Goal: Communication & Community: Answer question/provide support

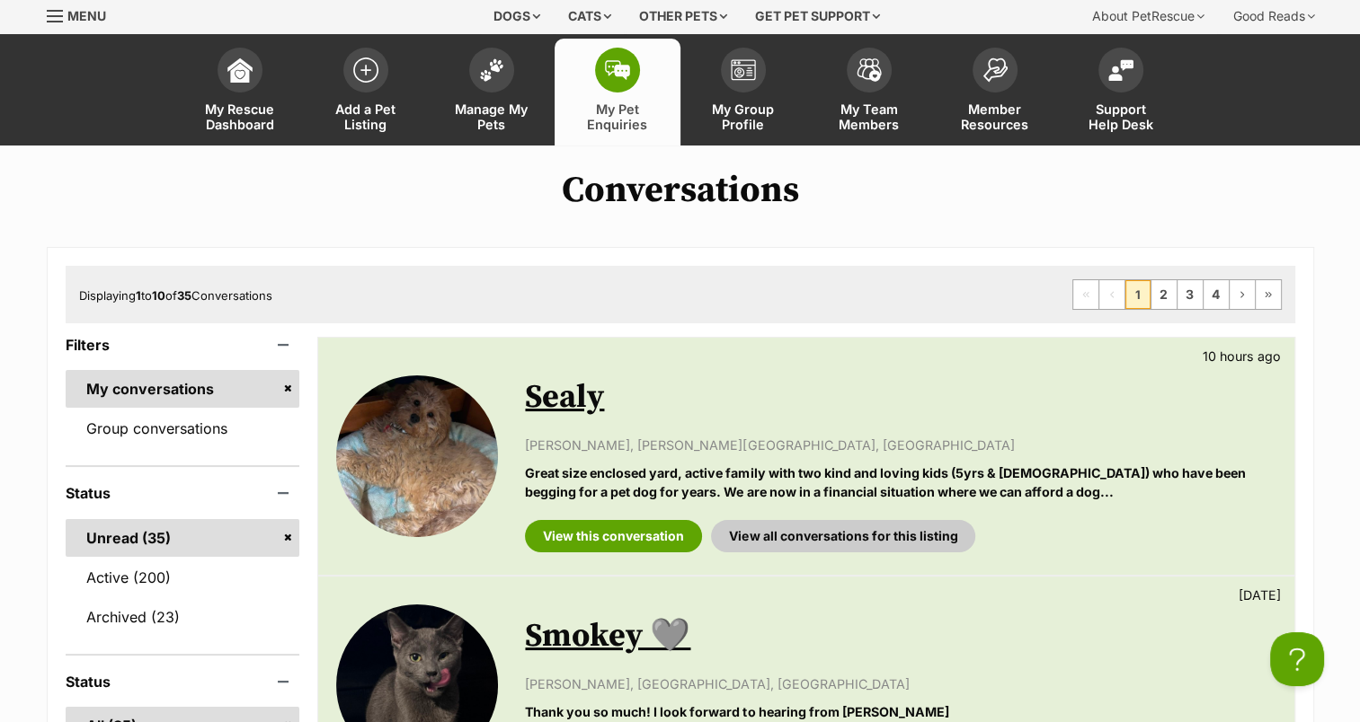
scroll to position [90, 0]
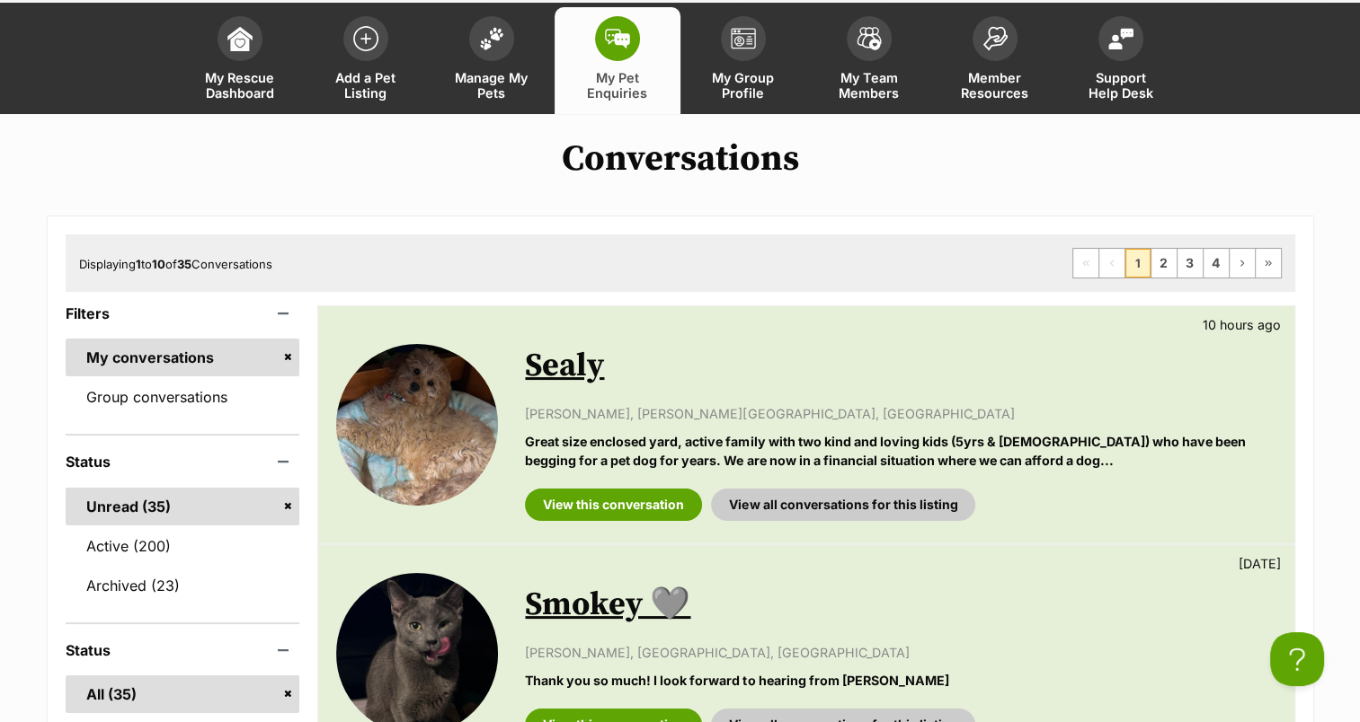
click at [564, 377] on link "Sealy" at bounding box center [564, 366] width 79 height 40
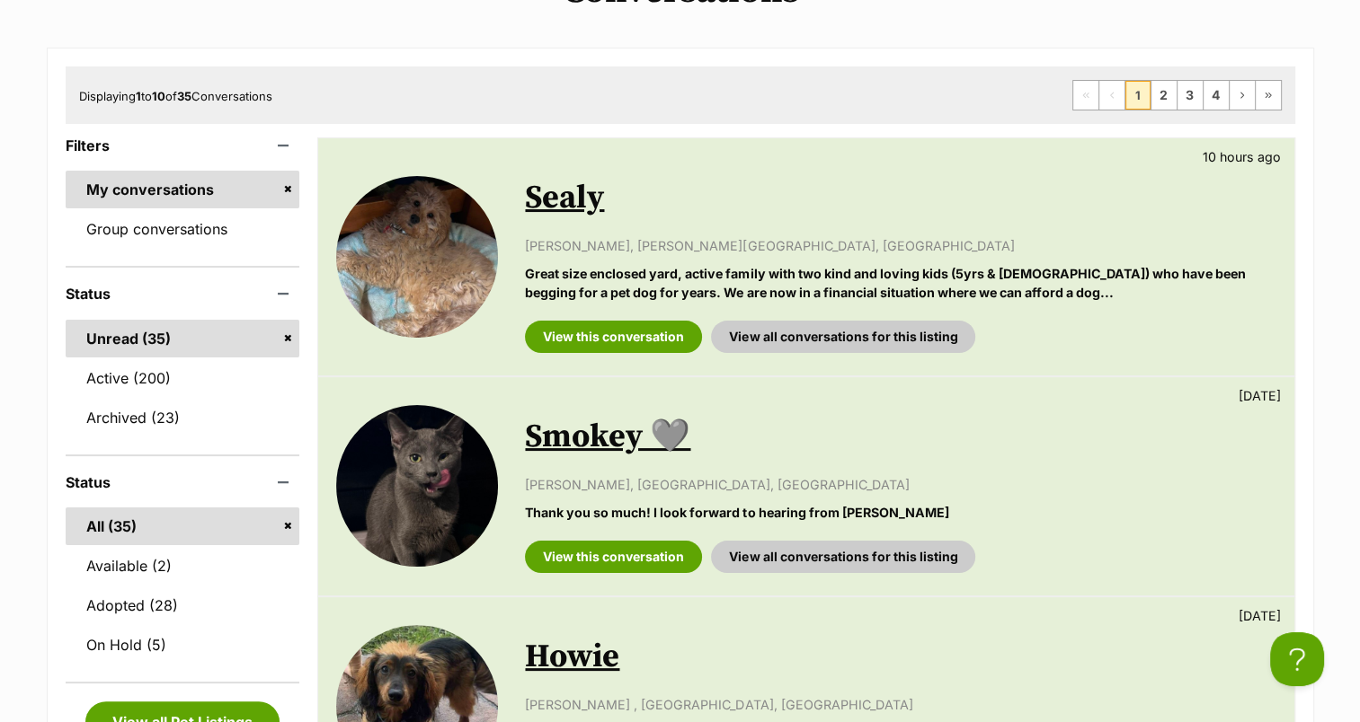
scroll to position [270, 0]
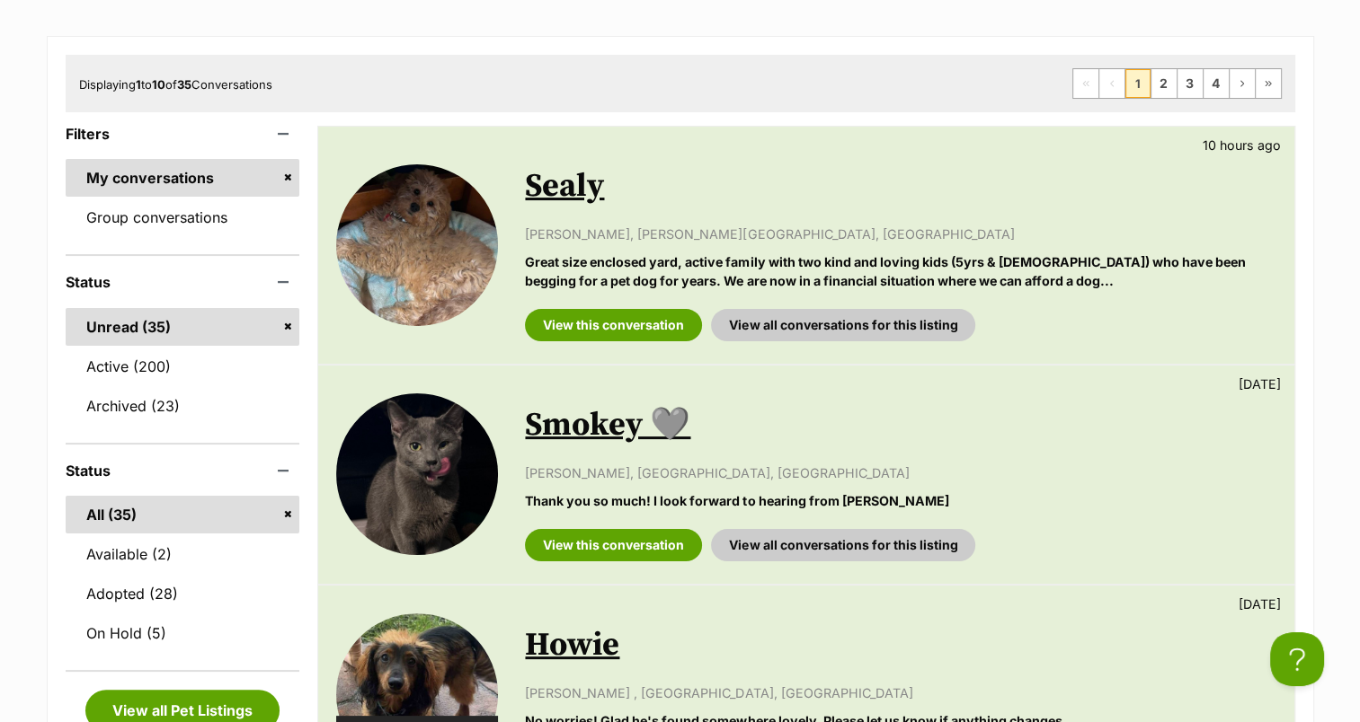
click at [165, 370] on link "Active (200)" at bounding box center [183, 367] width 235 height 38
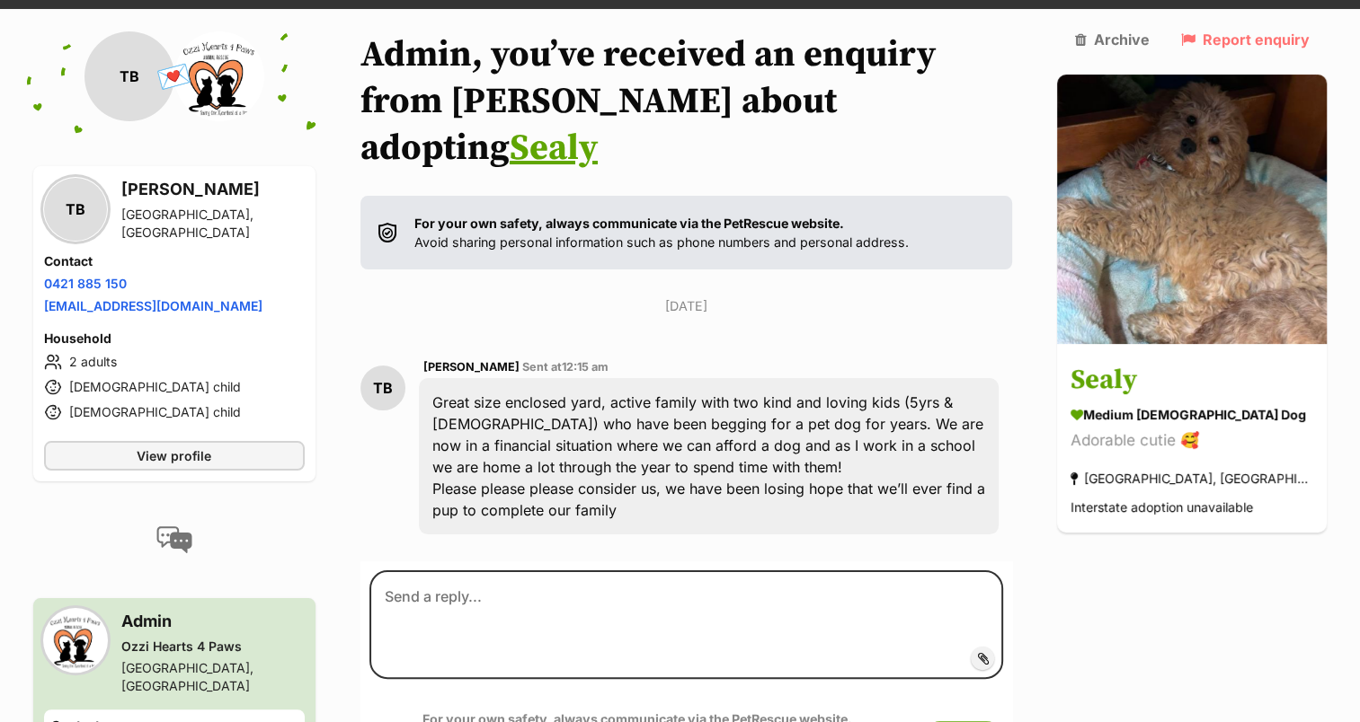
scroll to position [232, 0]
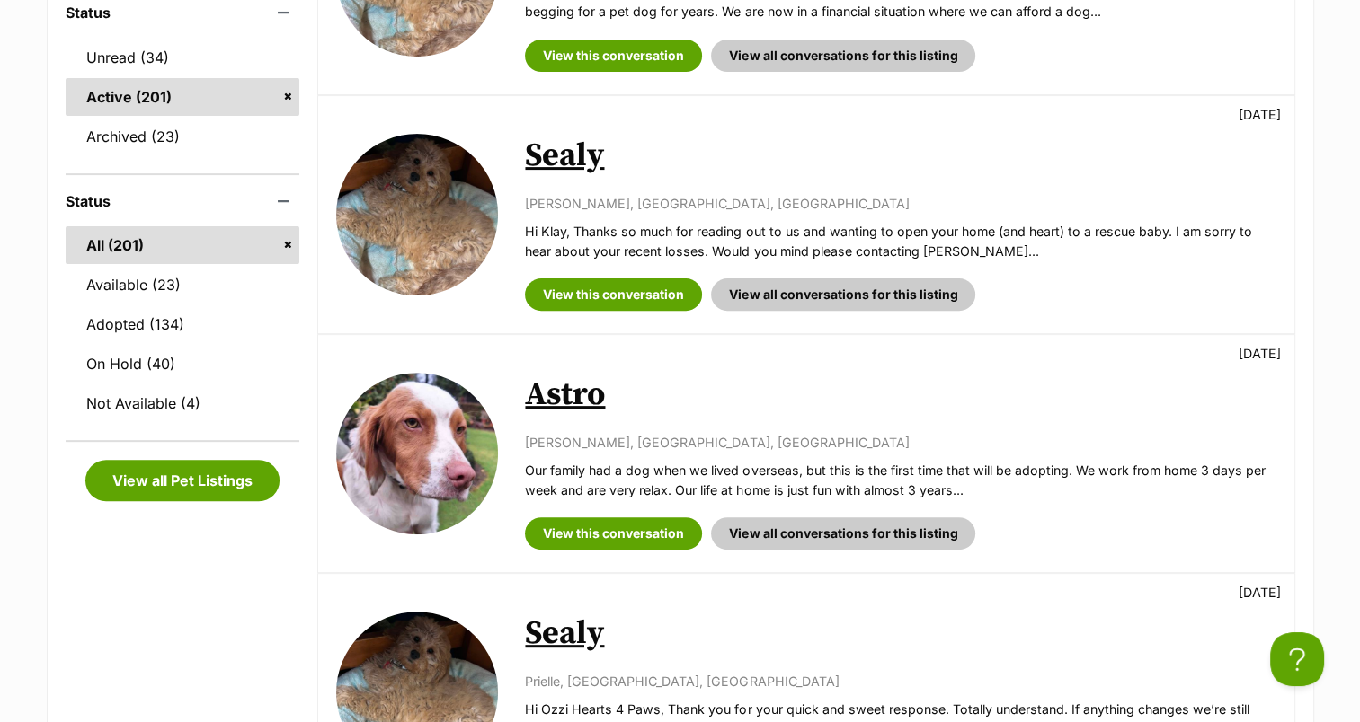
scroll to position [719, 0]
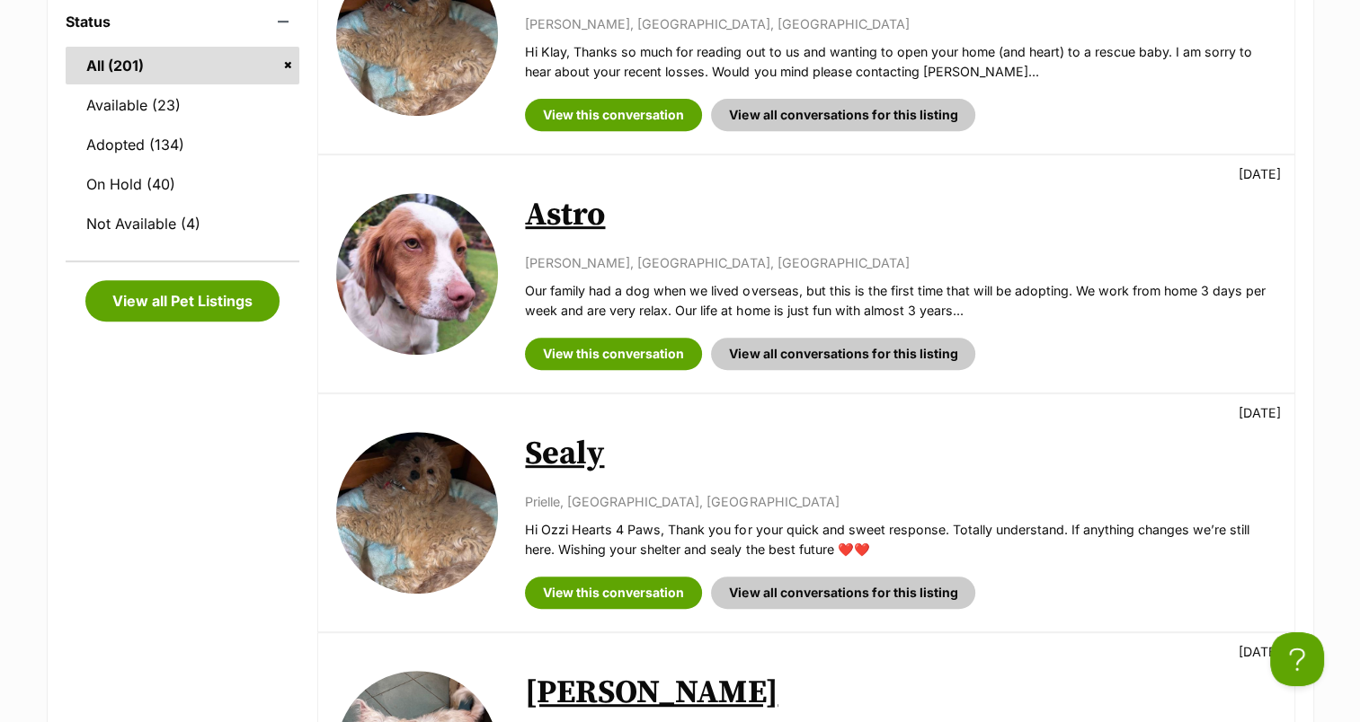
click at [567, 446] on link "Sealy" at bounding box center [564, 454] width 79 height 40
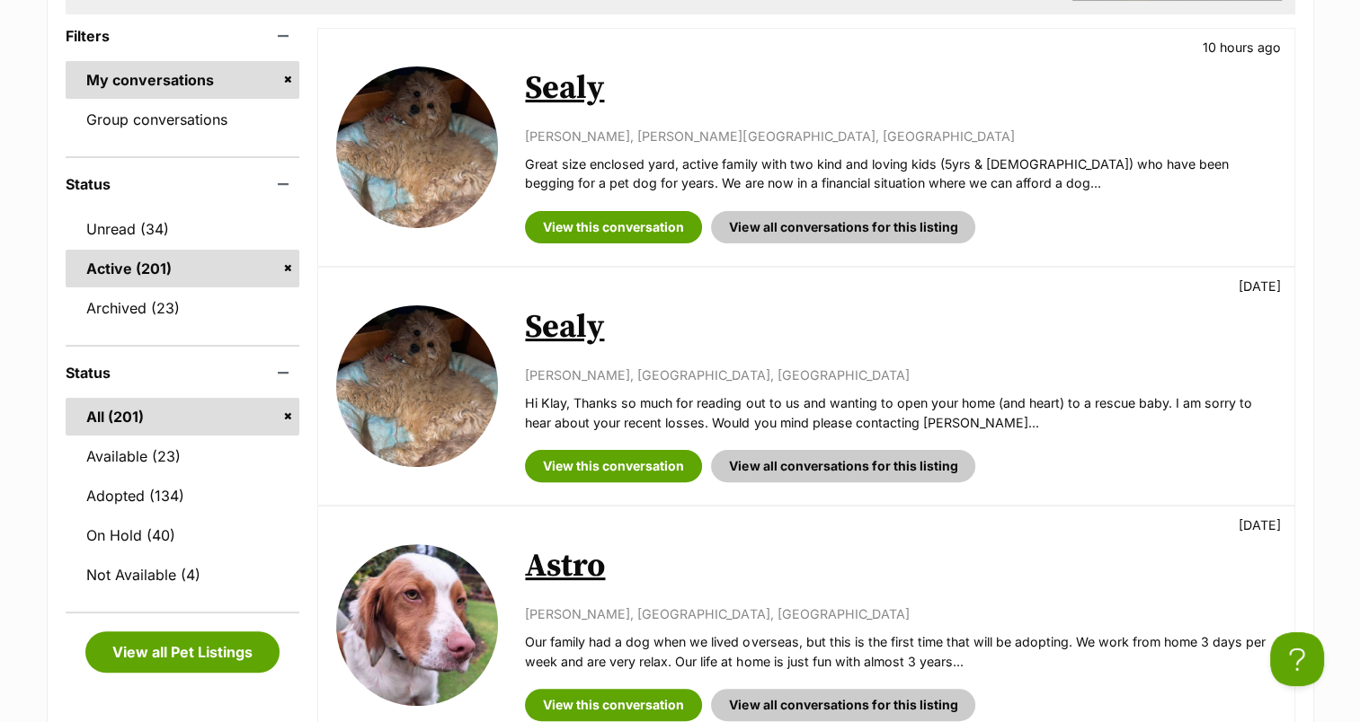
scroll to position [270, 0]
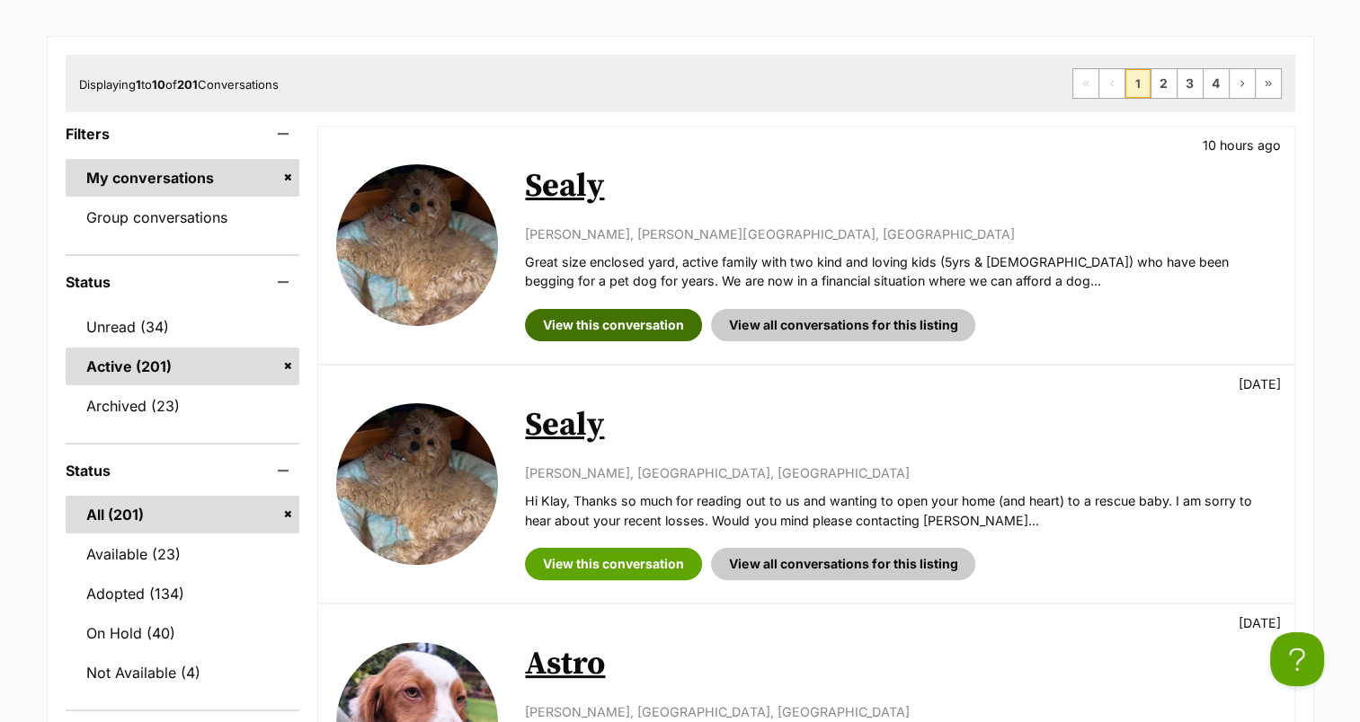
click at [625, 329] on link "View this conversation" at bounding box center [613, 325] width 177 height 32
click at [605, 319] on link "View this conversation" at bounding box center [613, 325] width 177 height 32
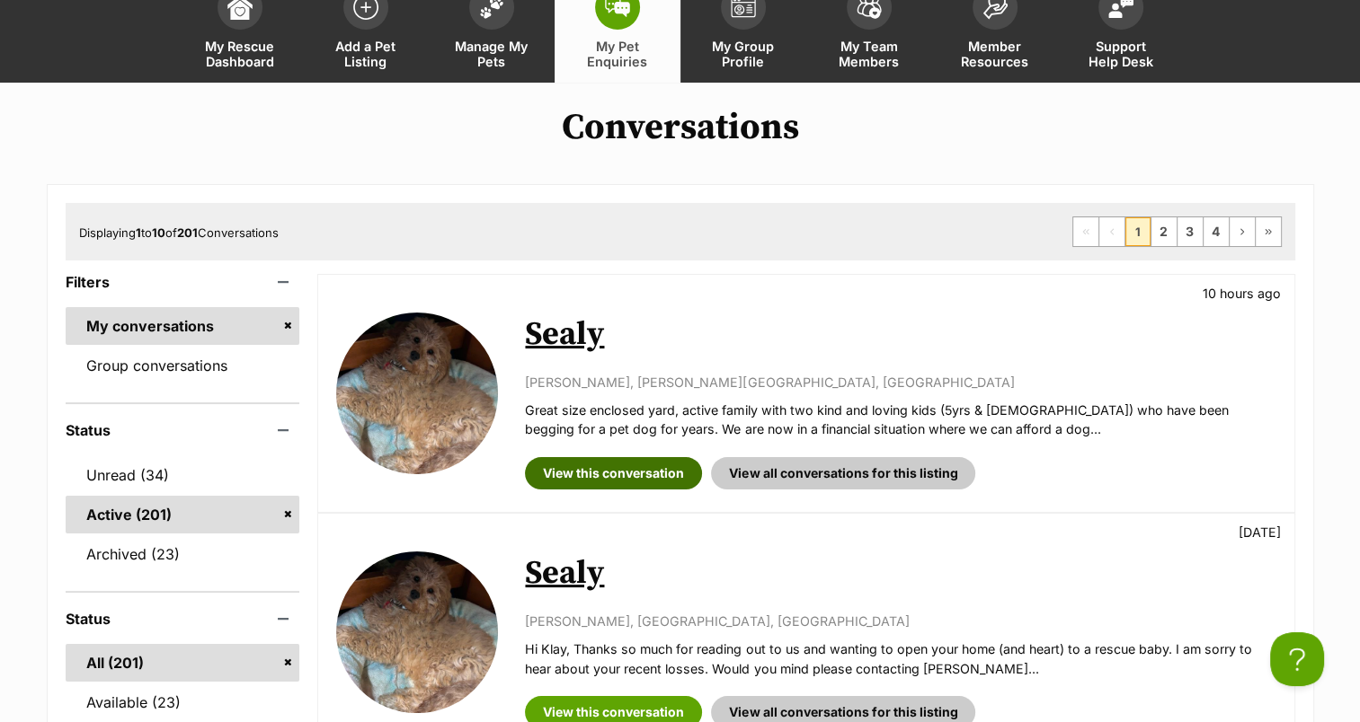
scroll to position [0, 0]
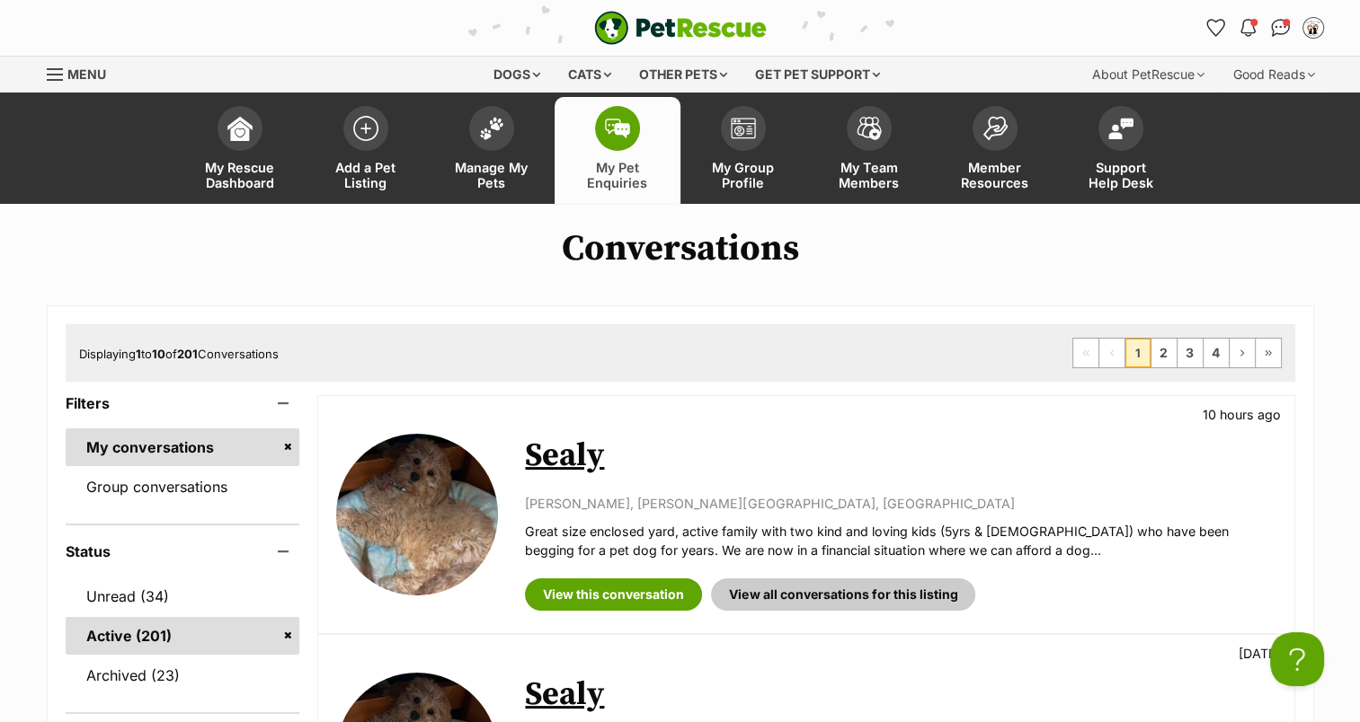
click at [500, 130] on img at bounding box center [491, 128] width 25 height 23
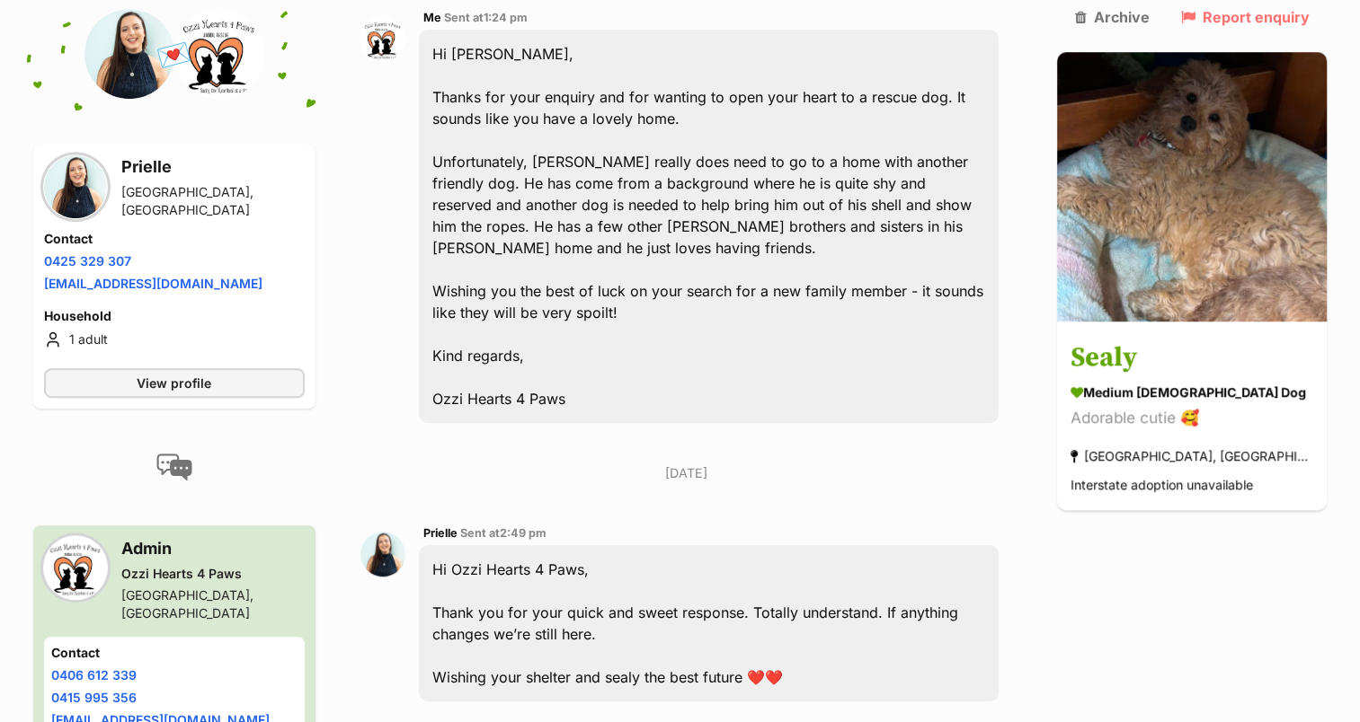
scroll to position [935, 0]
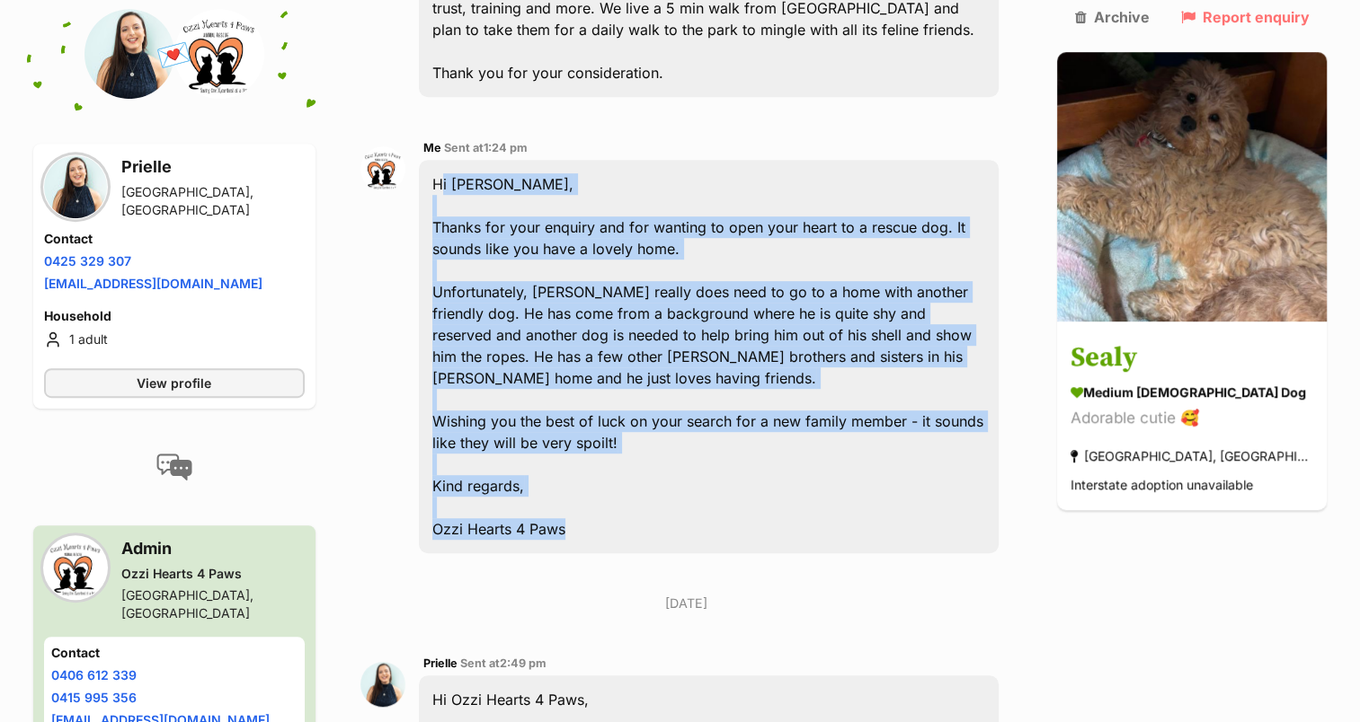
drag, startPoint x: 598, startPoint y: 418, endPoint x: 428, endPoint y: 79, distance: 379.0
click at [428, 124] on div "Me Sent at 1:24 pm Hi Prielle, Thanks for your enquiry and for wanting to open …" at bounding box center [686, 345] width 652 height 443
copy div "Hi Prielle, Thanks for your enquiry and for wanting to open your heart to a res…"
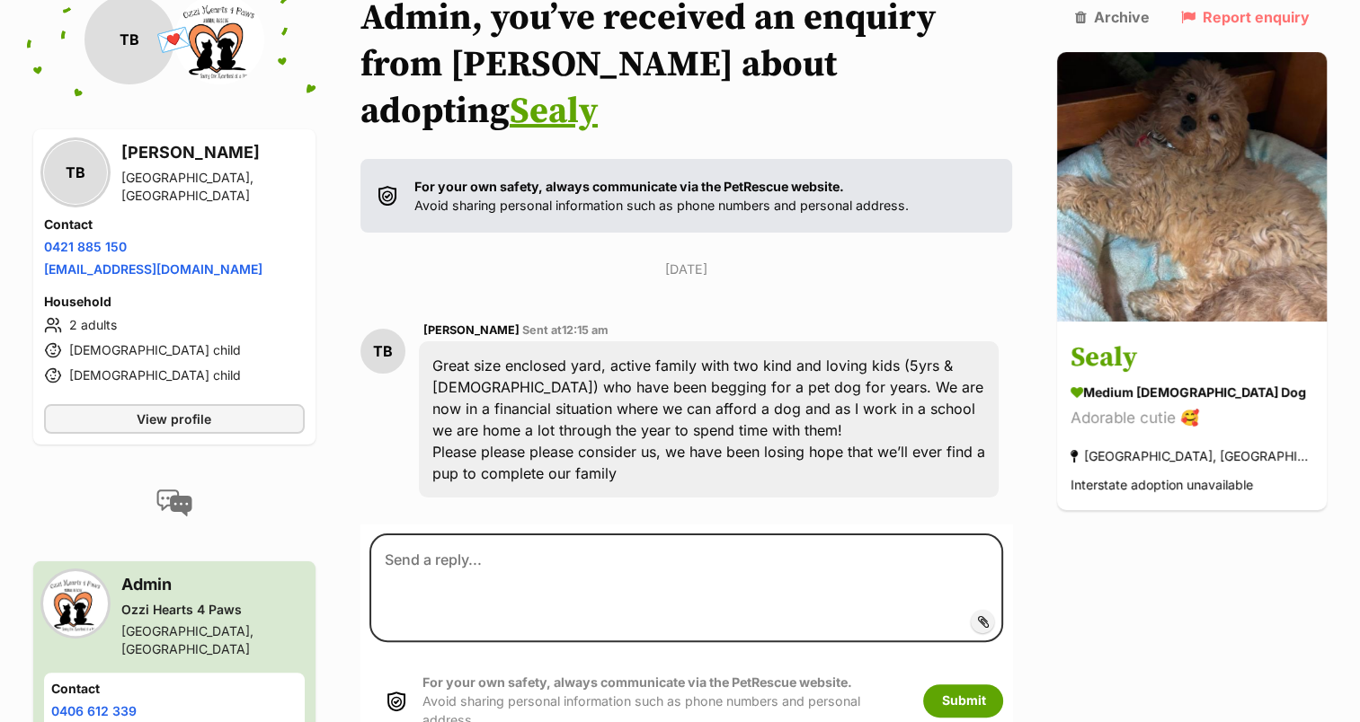
scroll to position [360, 0]
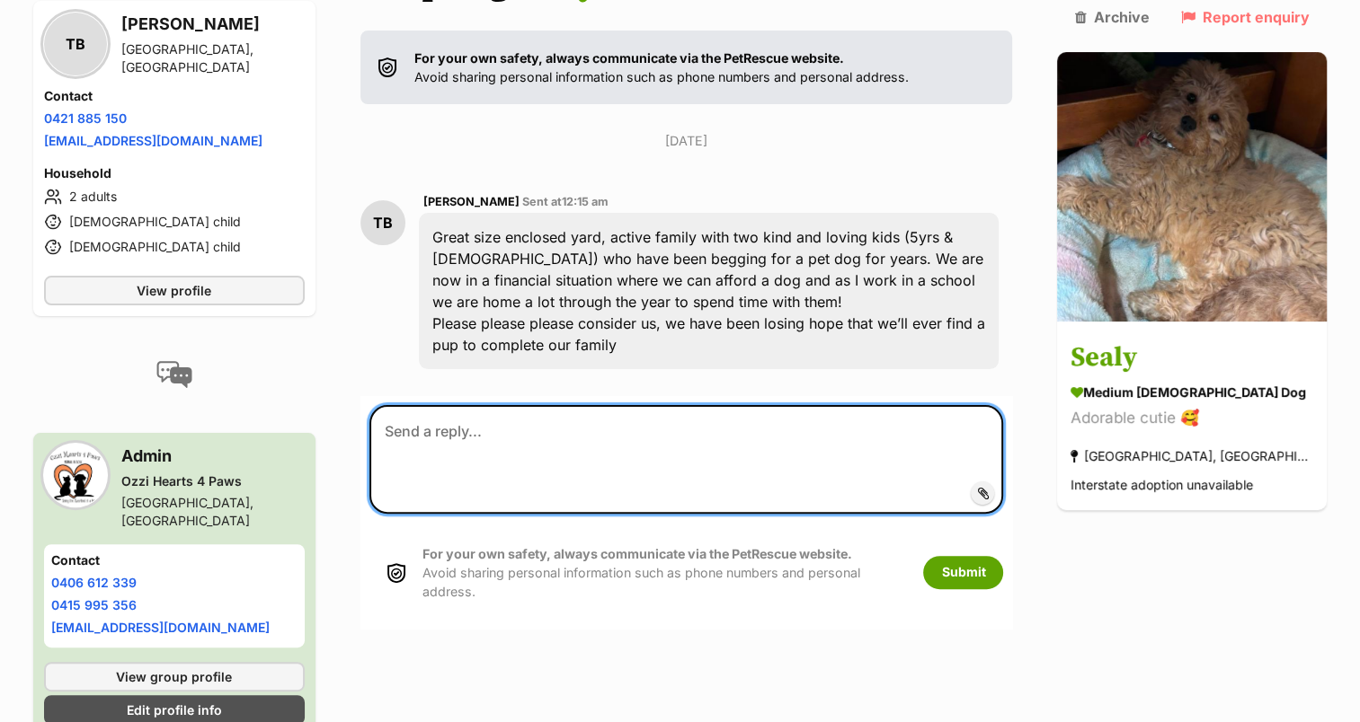
click at [493, 405] on textarea at bounding box center [686, 459] width 634 height 108
paste textarea "Hi [PERSON_NAME], Thanks for your enquiry and for wanting to open your heart to…"
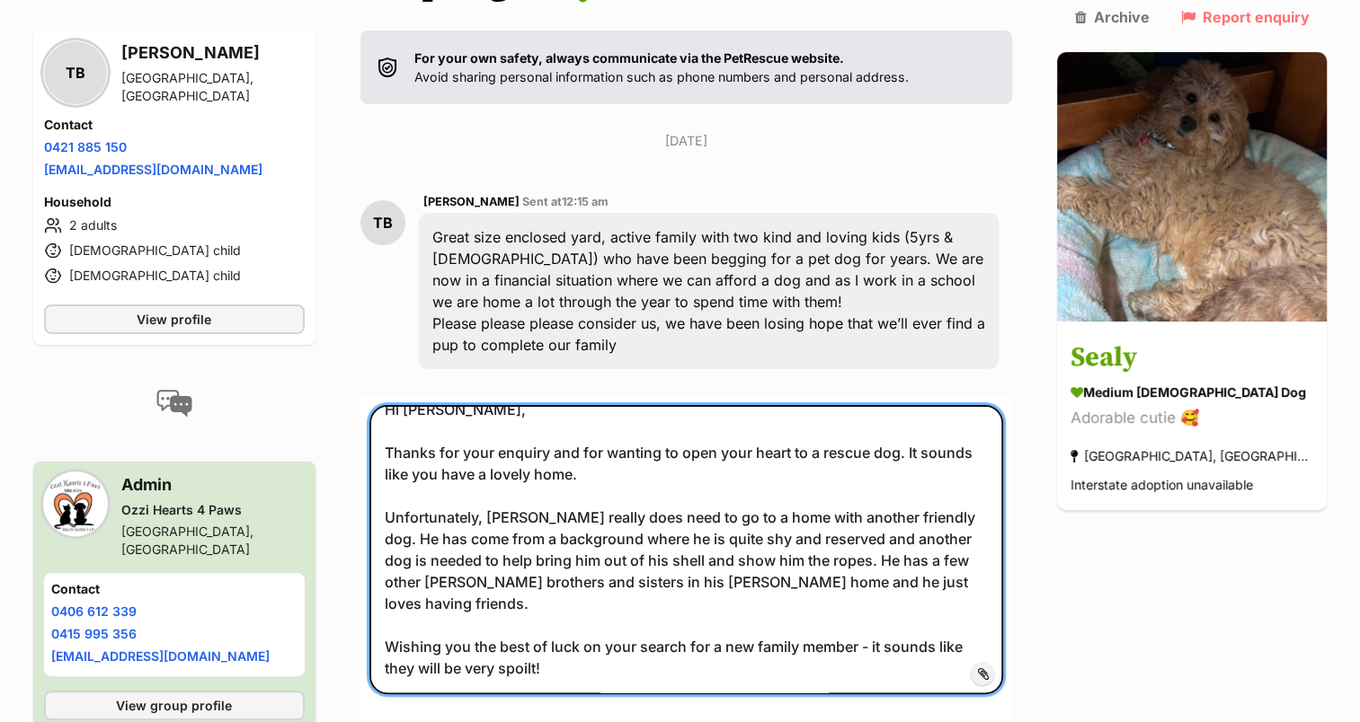
scroll to position [0, 0]
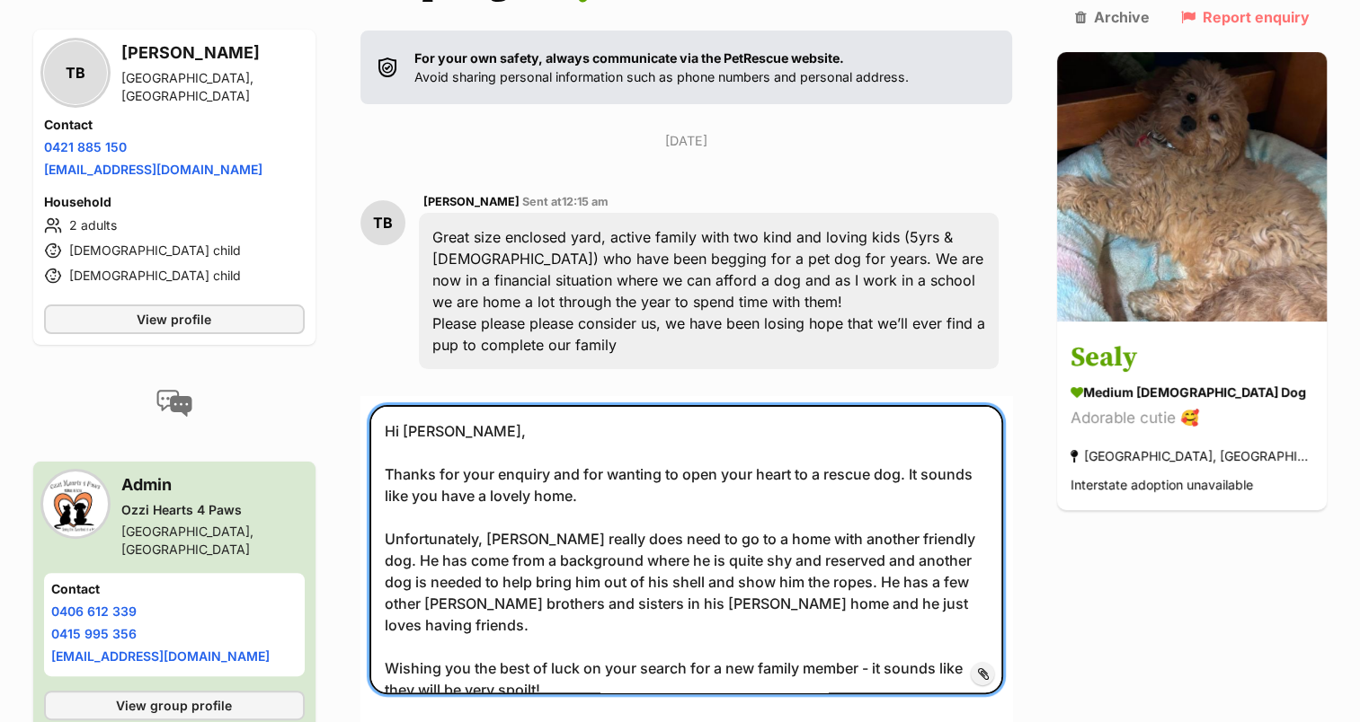
click at [456, 405] on textarea "Hi Prielle, Thanks for your enquiry and for wanting to open your heart to a res…" at bounding box center [686, 549] width 634 height 289
click at [554, 617] on textarea "Hi Tina, Thanks for your enquiry and for wanting to open your heart to a rescue…" at bounding box center [686, 549] width 634 height 289
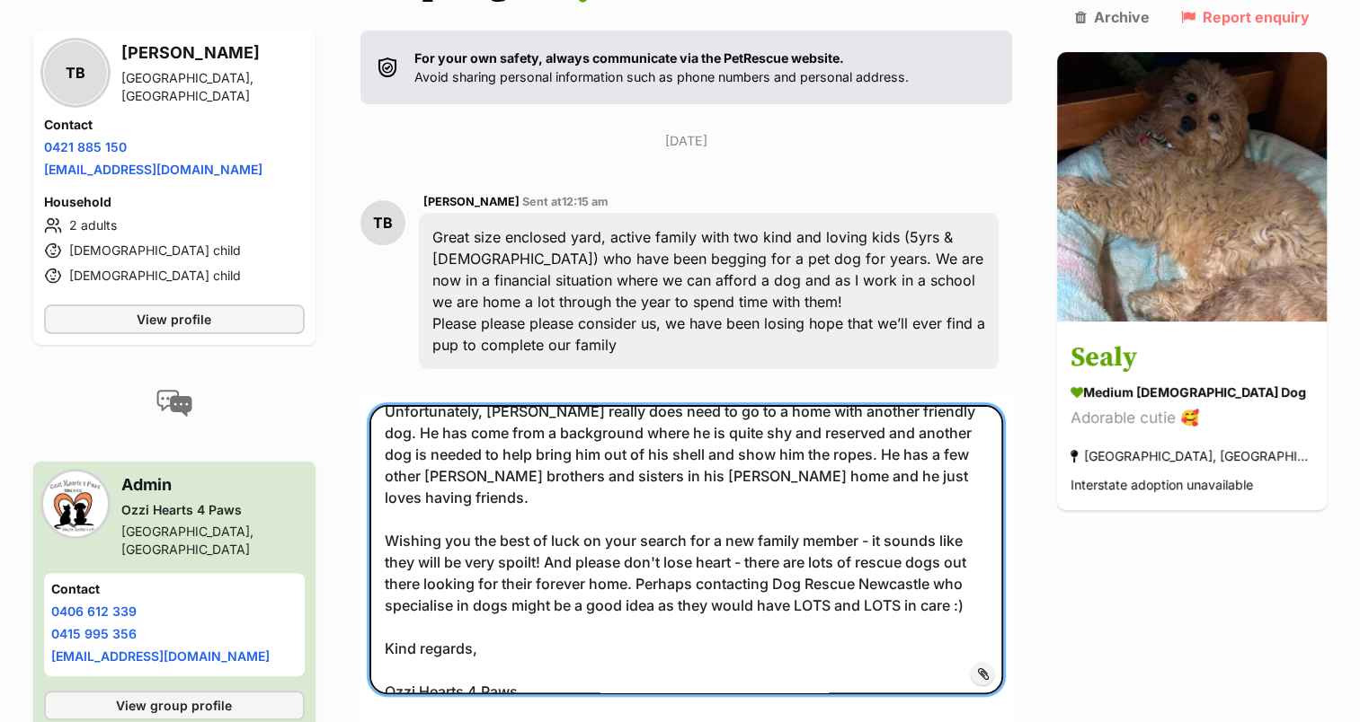
scroll to position [128, 0]
type textarea "Hi Tina, Thanks for your enquiry and for wanting to open your heart to a rescue…"
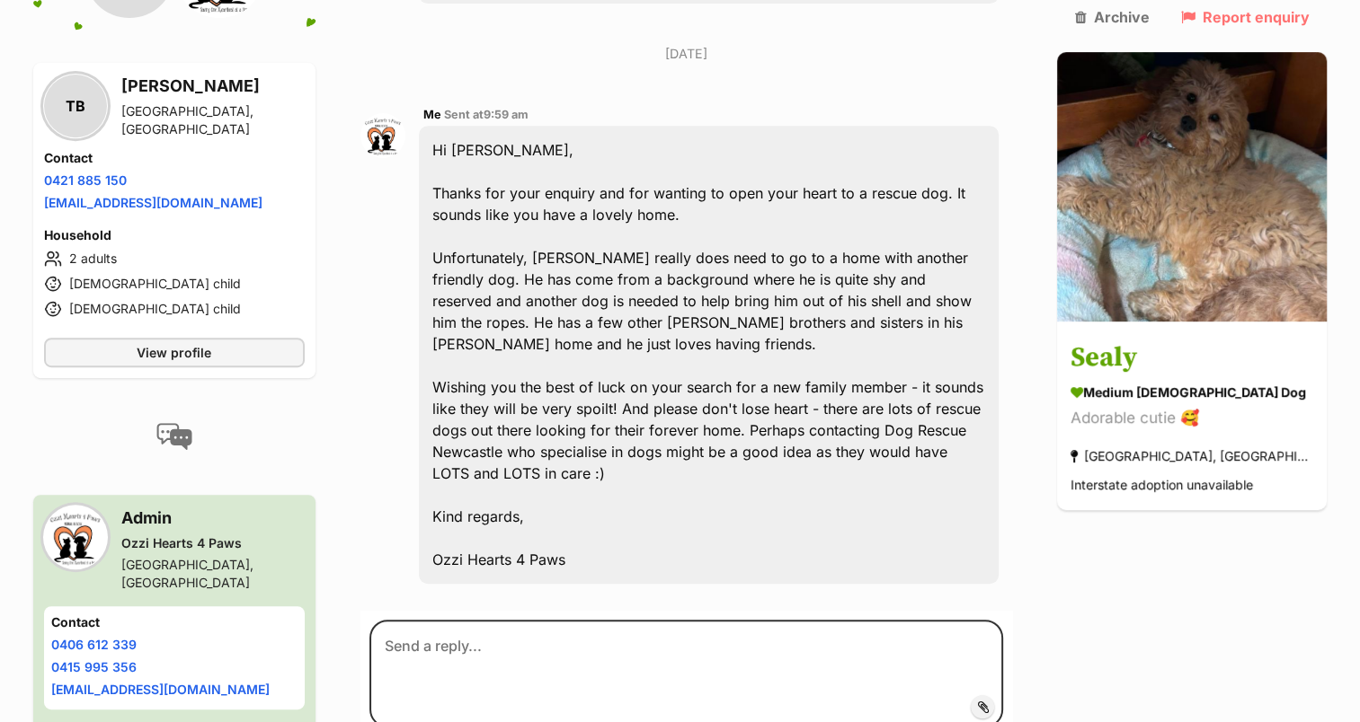
scroll to position [730, 0]
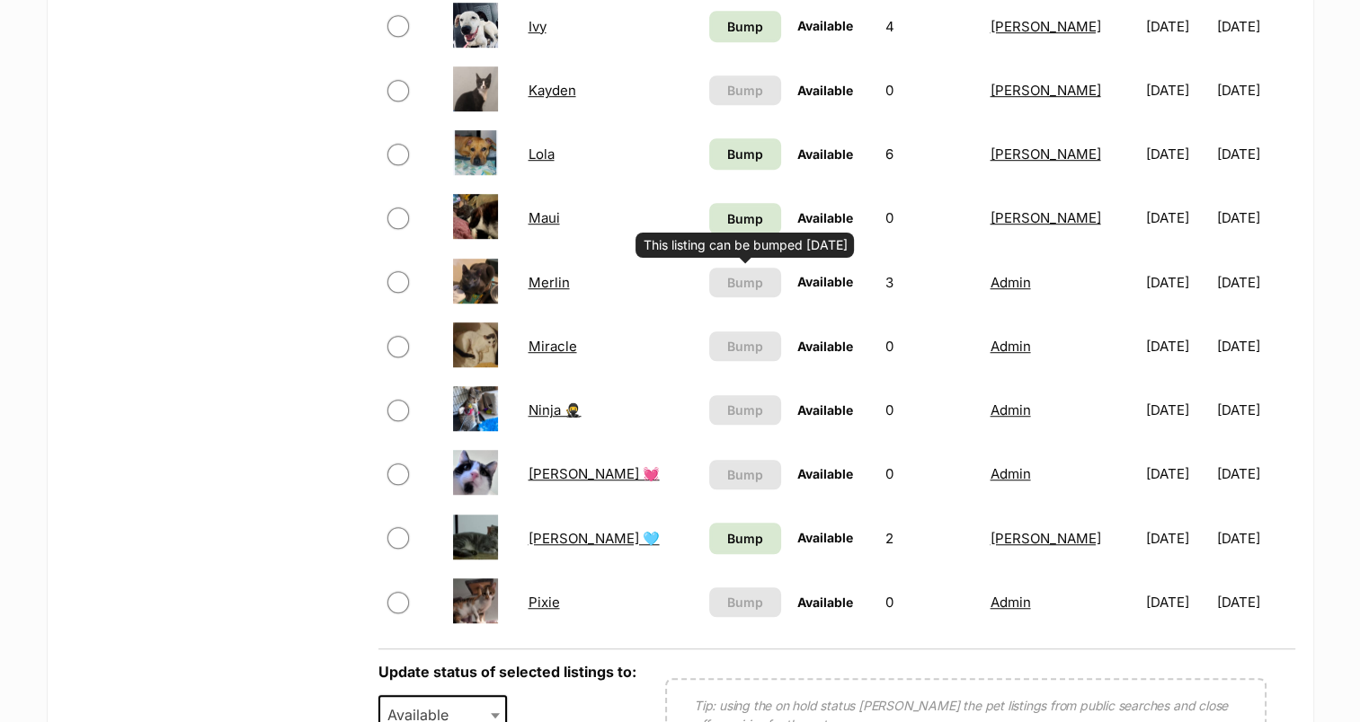
scroll to position [1258, 0]
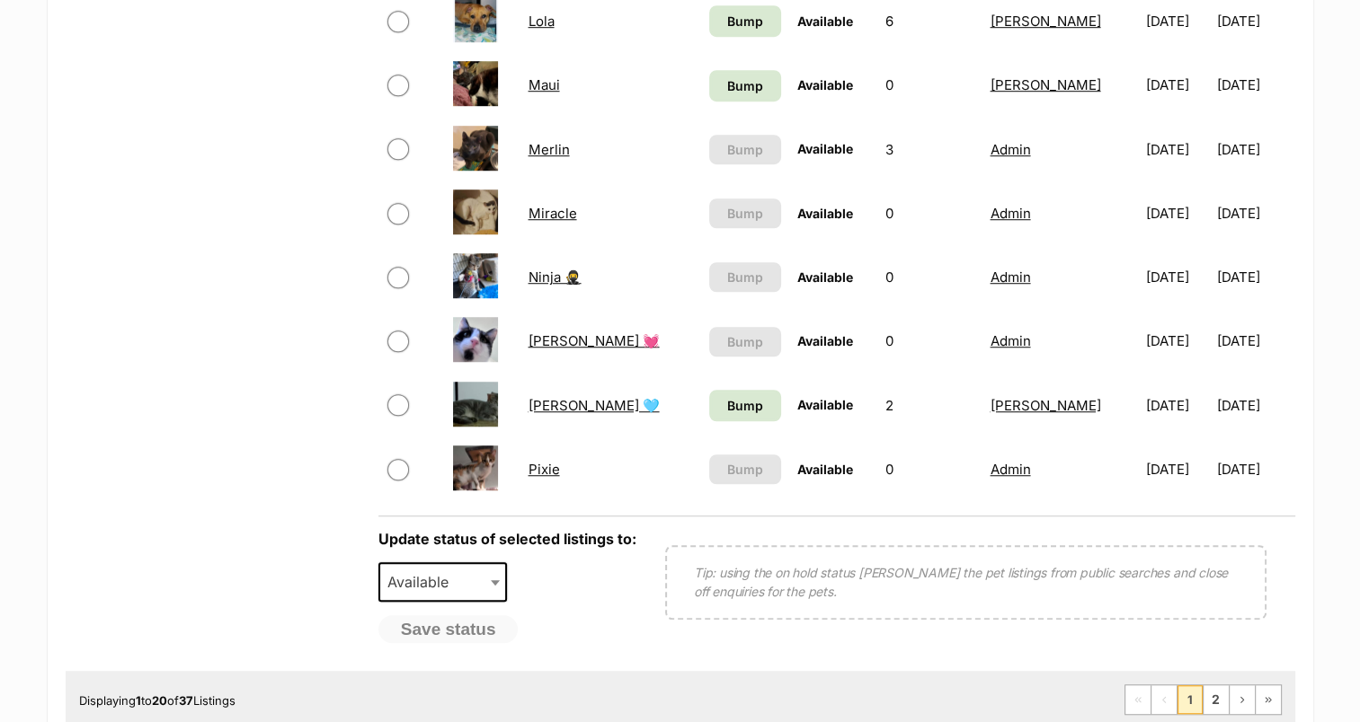
click at [1193, 700] on span "1" at bounding box center [1189, 700] width 25 height 29
click at [1202, 697] on li "2" at bounding box center [1215, 700] width 26 height 29
click at [1211, 695] on link "2" at bounding box center [1215, 700] width 25 height 29
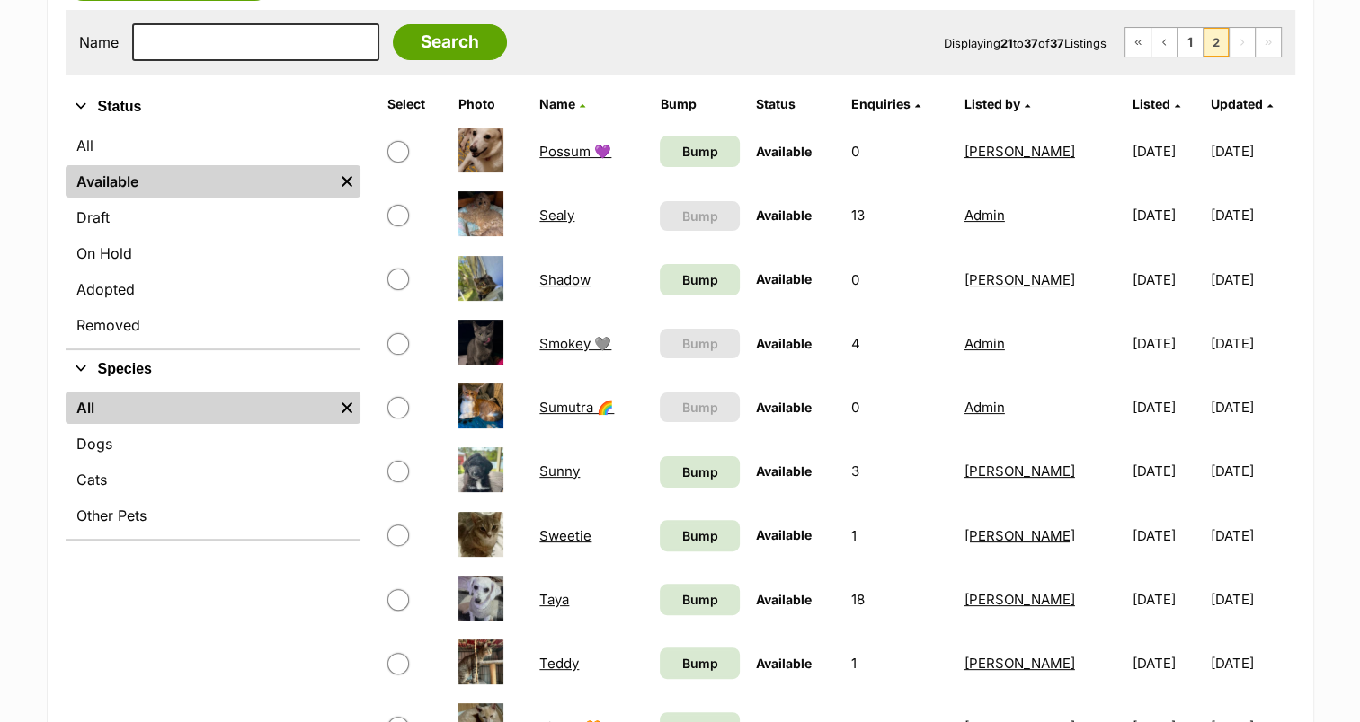
scroll to position [449, 0]
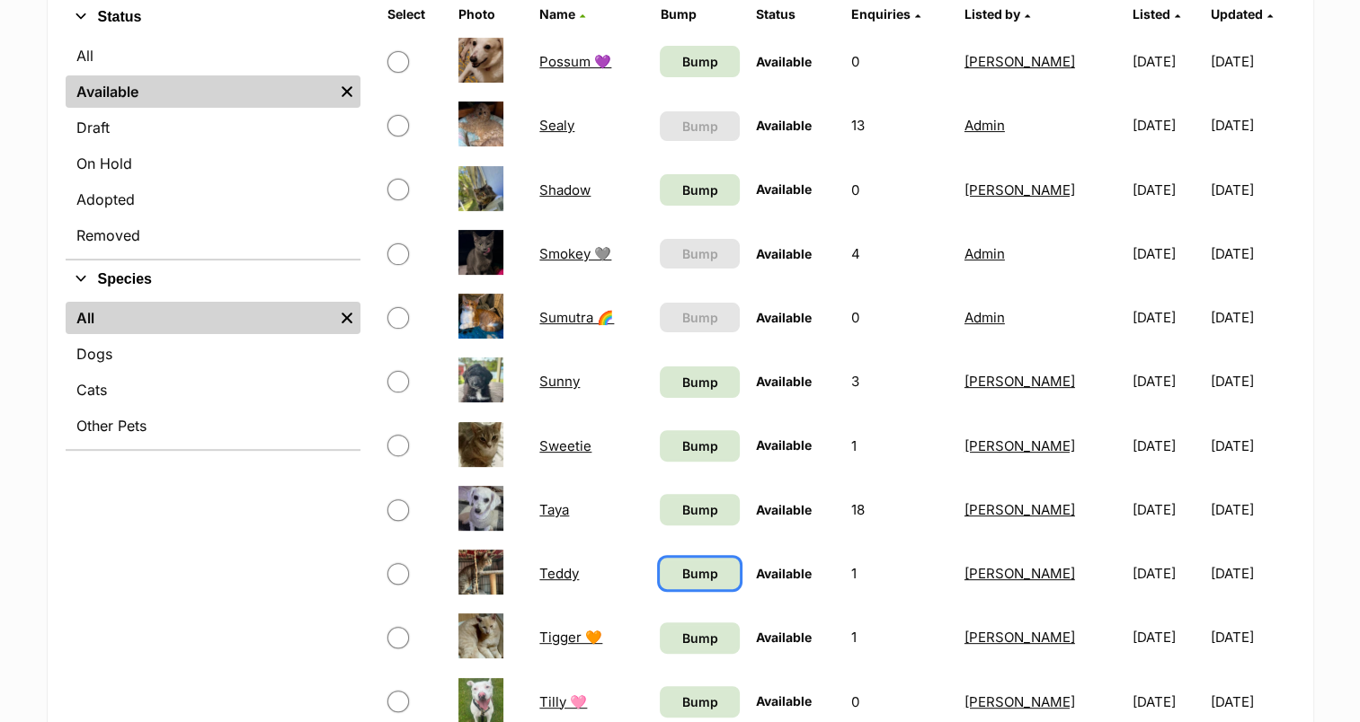
click at [681, 573] on span "Bump" at bounding box center [699, 573] width 36 height 19
